Goal: Task Accomplishment & Management: Use online tool/utility

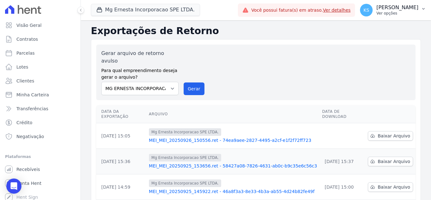
click at [405, 11] on p "Ver opções" at bounding box center [397, 13] width 42 height 5
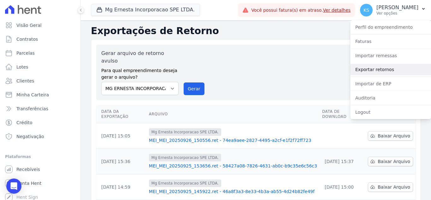
click at [377, 72] on link "Exportar retornos" at bounding box center [390, 69] width 81 height 11
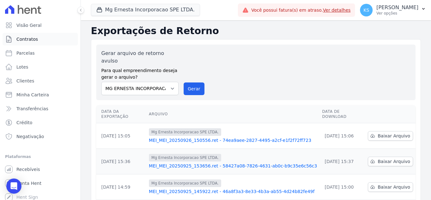
click at [26, 38] on span "Contratos" at bounding box center [26, 39] width 21 height 6
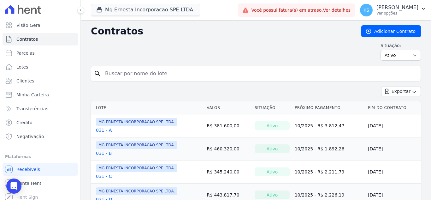
click at [135, 71] on input "search" at bounding box center [259, 73] width 316 height 13
type input "54"
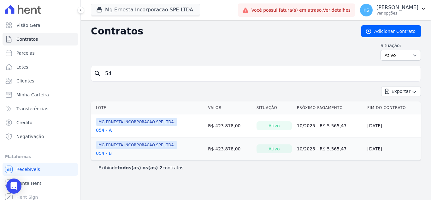
click at [102, 130] on link "054 - A" at bounding box center [104, 130] width 16 height 6
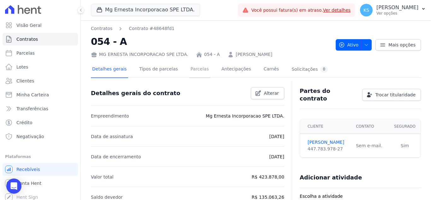
click at [190, 74] on link "Parcelas" at bounding box center [199, 69] width 21 height 17
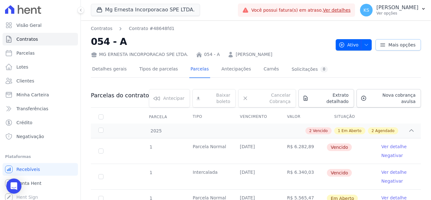
click at [380, 45] on icon at bounding box center [382, 45] width 6 height 6
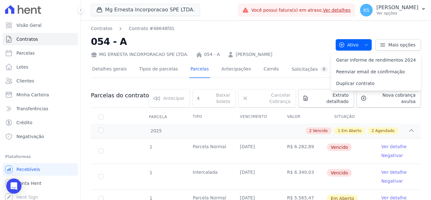
click at [319, 68] on div "Detalhes gerais Tipos de parcelas [GEOGRAPHIC_DATA] Antecipações Carnês Solicit…" at bounding box center [256, 69] width 330 height 16
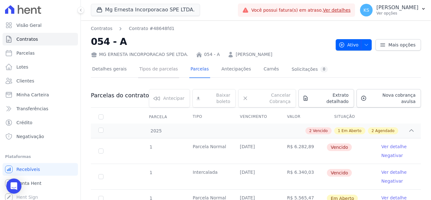
click at [162, 76] on link "Tipos de parcelas" at bounding box center [158, 69] width 41 height 17
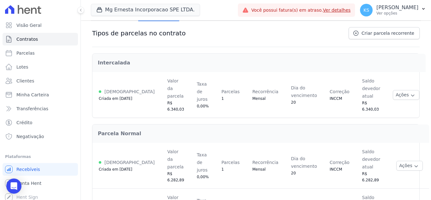
scroll to position [60, 0]
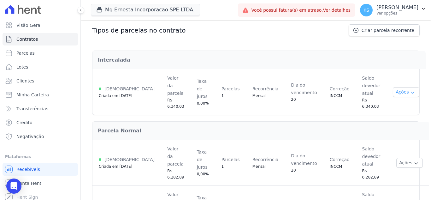
click at [396, 87] on button "Ações" at bounding box center [405, 92] width 26 height 10
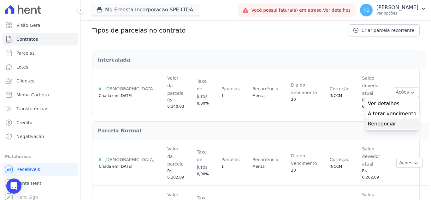
click at [385, 120] on link "Renegociar" at bounding box center [392, 124] width 49 height 8
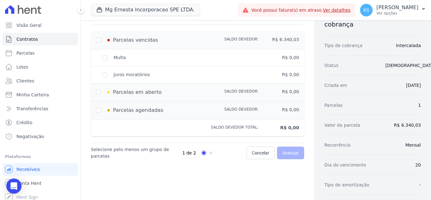
scroll to position [32, 0]
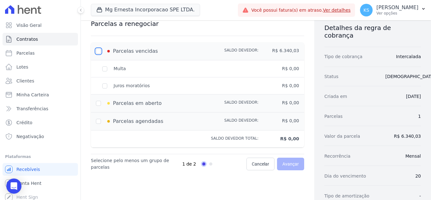
click at [100, 49] on input "checkbox" at bounding box center [98, 51] width 5 height 5
checkbox input "true"
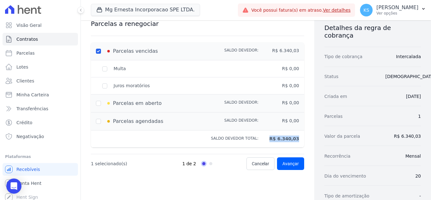
drag, startPoint x: 273, startPoint y: 139, endPoint x: 309, endPoint y: 135, distance: 36.4
click at [309, 135] on div "Parcelas vencidas Saldo devedor: R$ 6.340,03 [GEOGRAPHIC_DATA] R$ 0,00 Juros mo…" at bounding box center [197, 95] width 233 height 110
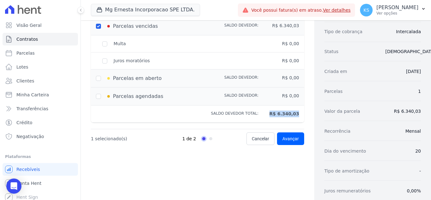
scroll to position [95, 0]
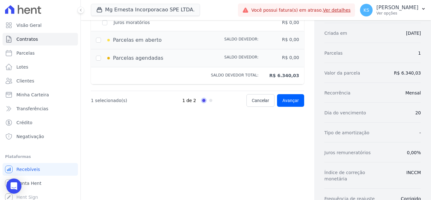
click at [250, 152] on div "Contratos Contrato #48648fd1 Tipos de Parcelas Renegociação Renegociação de reg…" at bounding box center [197, 116] width 233 height 381
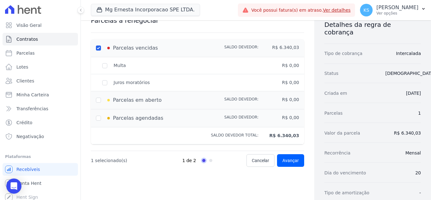
scroll to position [0, 0]
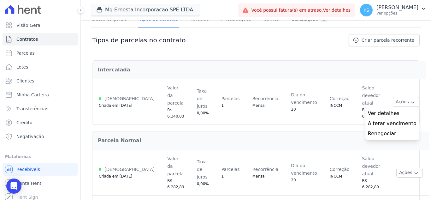
scroll to position [60, 0]
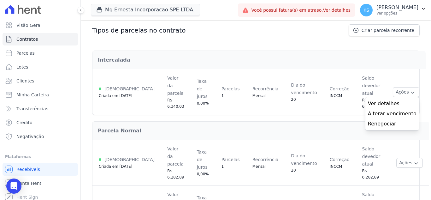
click at [294, 122] on div "Parcela Normal" at bounding box center [261, 131] width 336 height 18
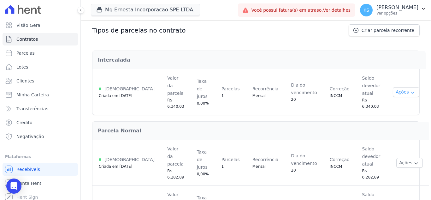
click at [410, 90] on icon "button" at bounding box center [412, 92] width 5 height 5
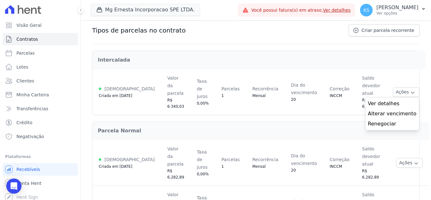
click at [240, 122] on div "Parcela Normal" at bounding box center [261, 131] width 336 height 18
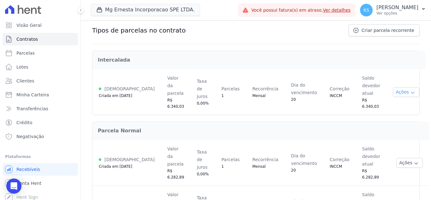
click at [394, 88] on button "Ações" at bounding box center [405, 92] width 26 height 10
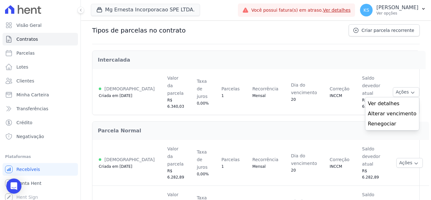
click at [356, 61] on h2 "Intercalada" at bounding box center [259, 60] width 322 height 8
click at [205, 64] on div "Intercalada" at bounding box center [259, 60] width 332 height 18
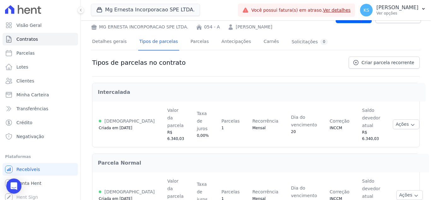
scroll to position [0, 0]
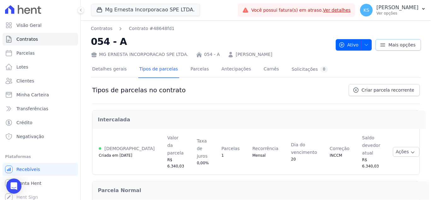
click at [380, 46] on icon at bounding box center [382, 44] width 4 height 3
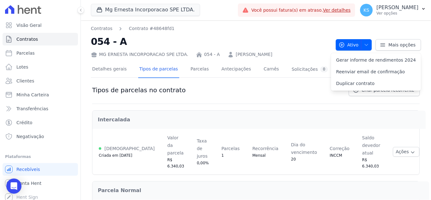
click at [318, 37] on h2 "054 - A" at bounding box center [211, 41] width 240 height 14
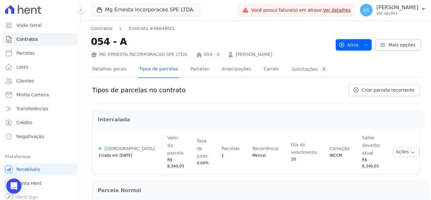
click at [381, 46] on icon at bounding box center [382, 45] width 6 height 6
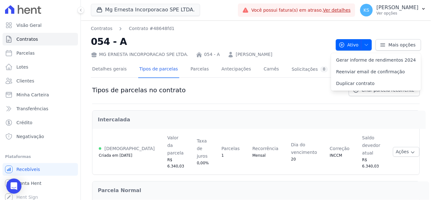
click at [313, 88] on div "Tipos de parcelas no contrato Criar parcela recorrente" at bounding box center [255, 94] width 327 height 20
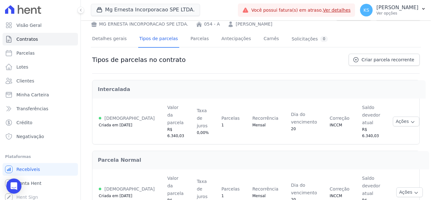
scroll to position [60, 0]
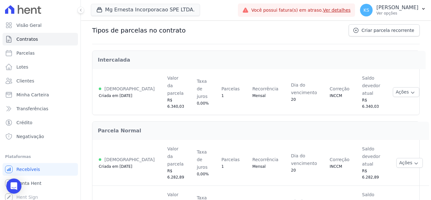
click at [323, 69] on td "Correção INCCM" at bounding box center [339, 91] width 32 height 45
